Goal: Find specific page/section: Find specific page/section

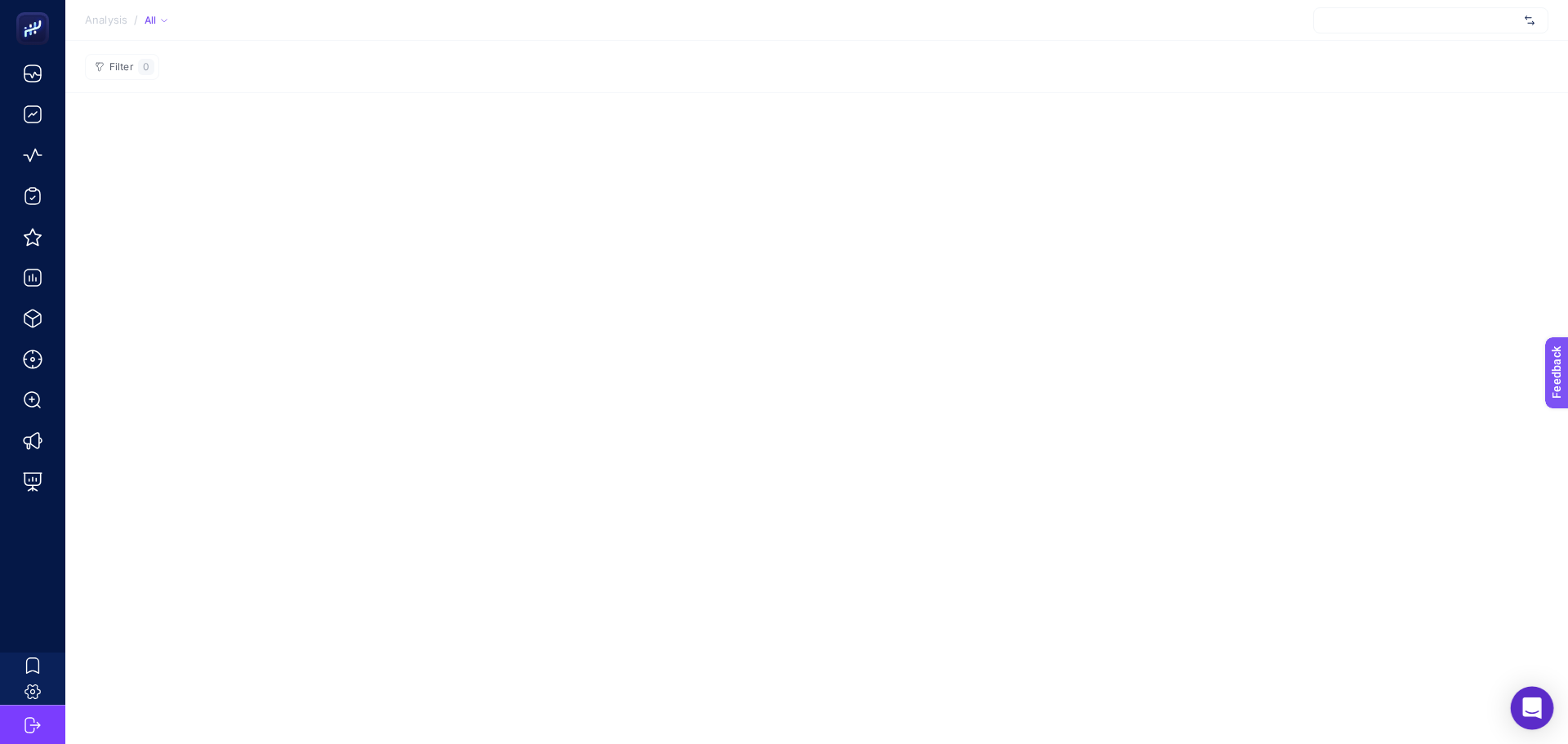
click at [1531, 705] on icon "Open Intercom Messenger" at bounding box center [1531, 707] width 19 height 21
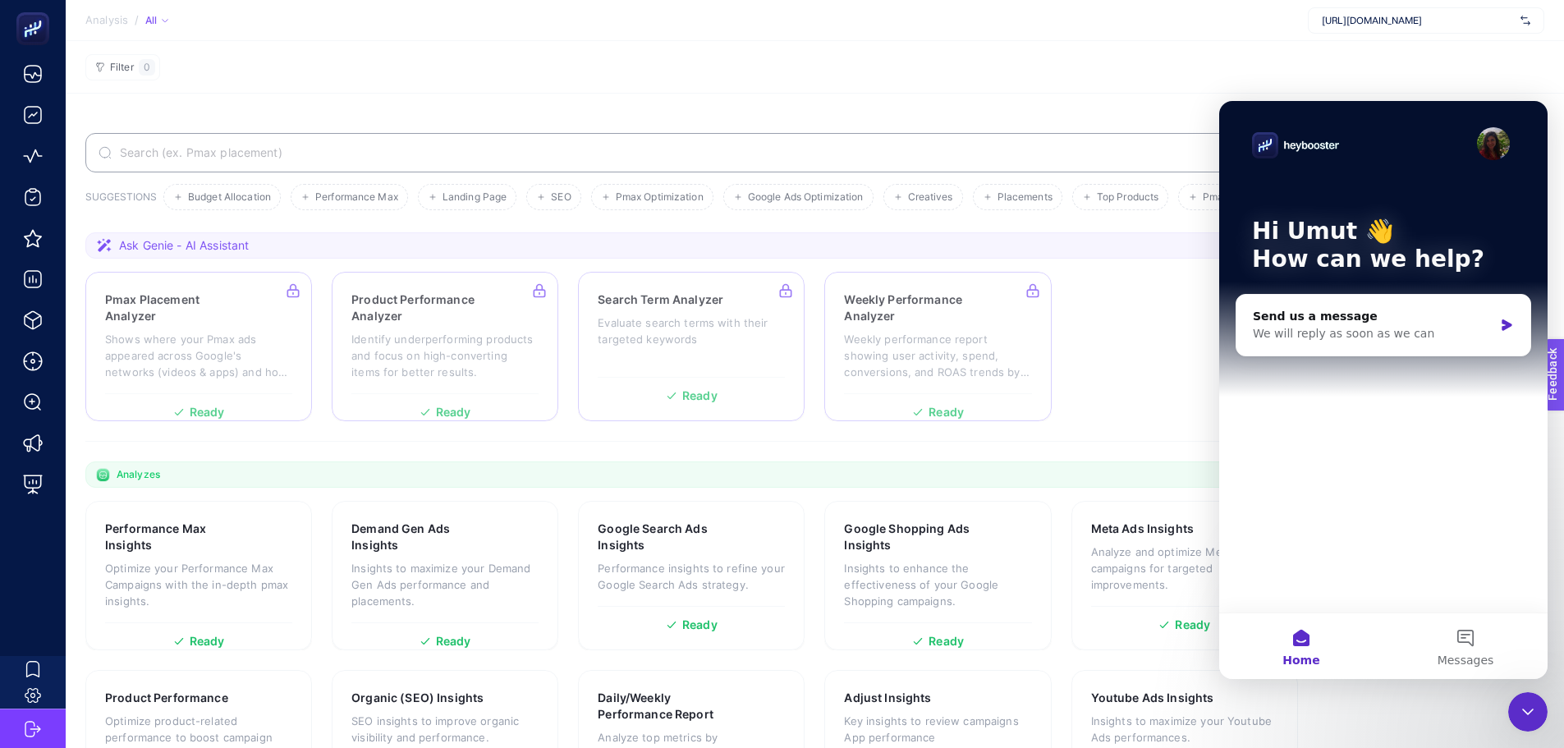
click at [776, 260] on section "Ask Genie - AI Assistant Pmax Placement Analyzer Shows where your Pmax ads appe…" at bounding box center [814, 336] width 1459 height 209
click at [1512, 58] on section "Filter 0" at bounding box center [815, 67] width 1498 height 53
click at [1538, 721] on div "Close Intercom Messenger" at bounding box center [1527, 711] width 39 height 39
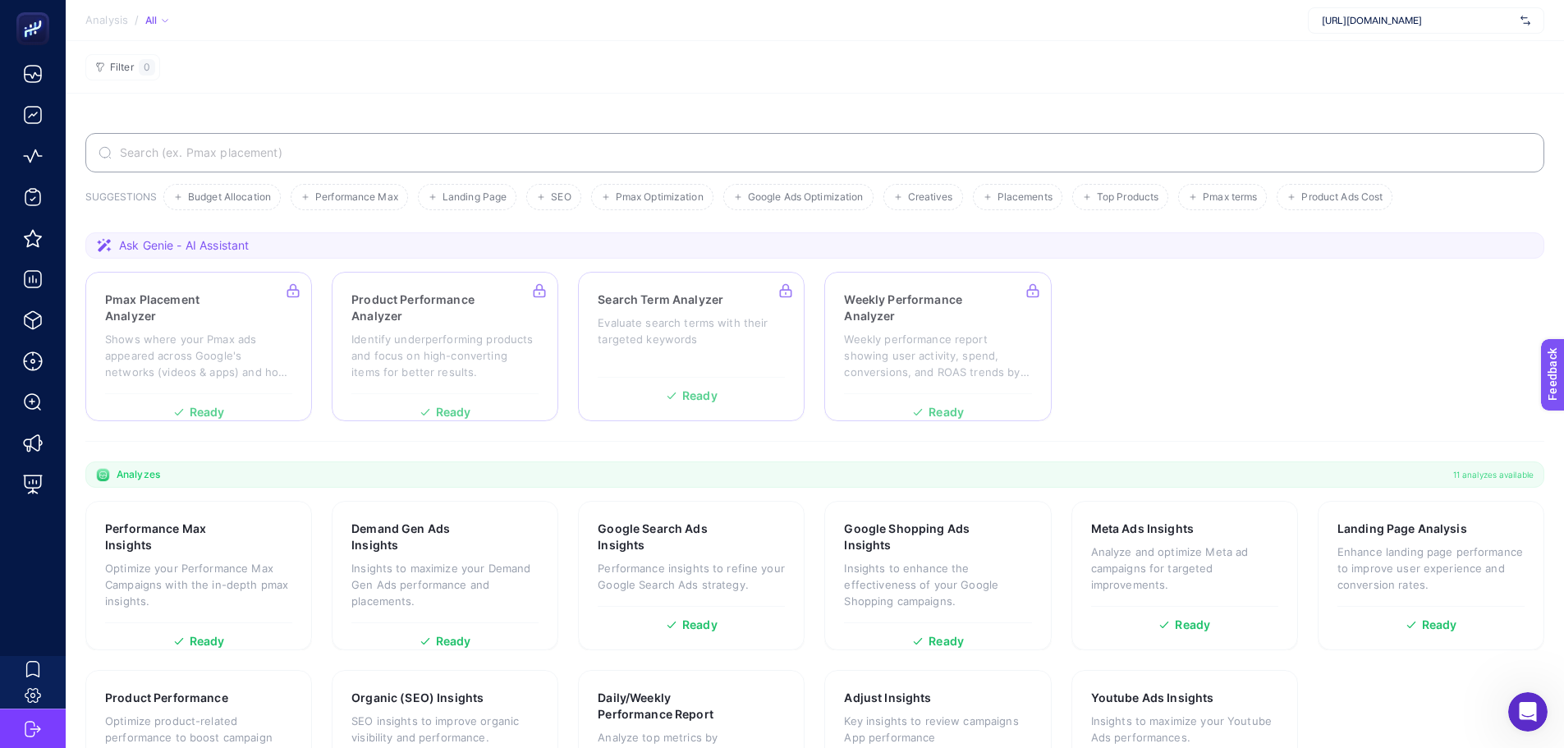
click at [158, 247] on span "Ask Genie - AI Assistant" at bounding box center [184, 245] width 130 height 16
click at [201, 241] on span "Ask Genie - AI Assistant" at bounding box center [184, 245] width 130 height 16
click at [120, 254] on section "Ask Genie - AI Assistant" at bounding box center [814, 245] width 1459 height 26
click at [103, 244] on icon at bounding box center [104, 245] width 16 height 16
click at [106, 244] on icon at bounding box center [104, 245] width 15 height 14
